Goal: Find specific page/section: Find specific page/section

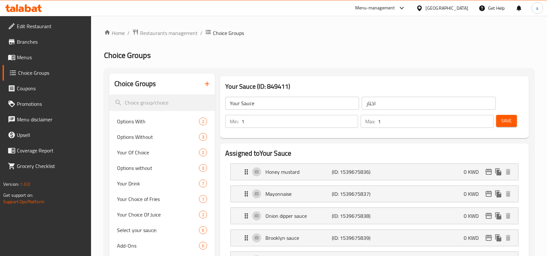
click at [423, 9] on icon at bounding box center [419, 8] width 7 height 7
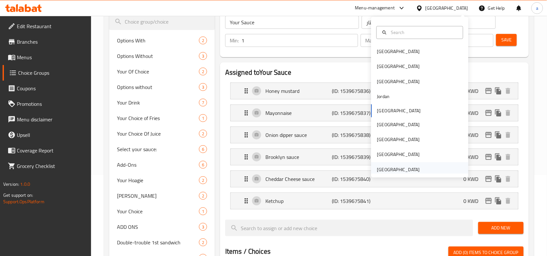
click at [415, 170] on div "[GEOGRAPHIC_DATA]" at bounding box center [398, 169] width 53 height 15
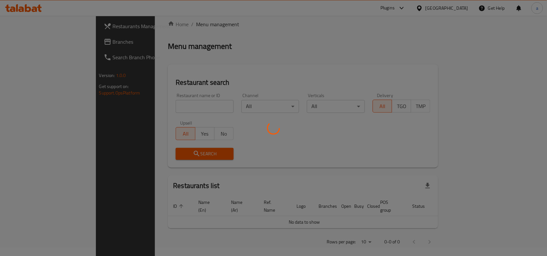
scroll to position [81, 0]
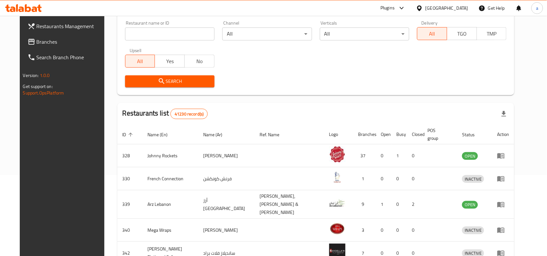
click at [60, 41] on span "Branches" at bounding box center [71, 42] width 69 height 8
